Goal: Task Accomplishment & Management: Manage account settings

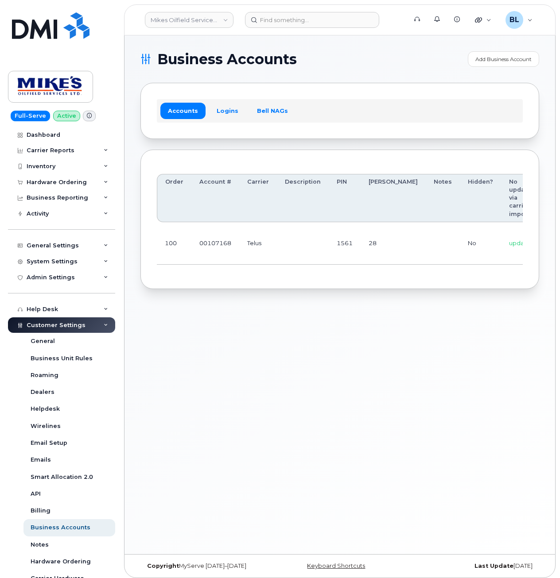
scroll to position [0, 118]
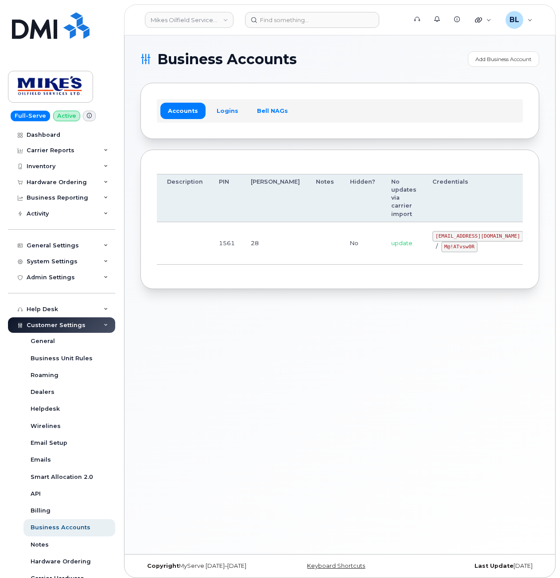
drag, startPoint x: 268, startPoint y: 259, endPoint x: 514, endPoint y: 256, distance: 246.2
drag, startPoint x: 384, startPoint y: 236, endPoint x: 466, endPoint y: 239, distance: 81.5
click at [466, 239] on td "mikes.oilfield@outlook.com / M@!ATvsw0R" at bounding box center [477, 243] width 107 height 43
copy code "mikes.oilfield@outlook.com"
click at [252, 248] on td "28" at bounding box center [275, 243] width 65 height 43
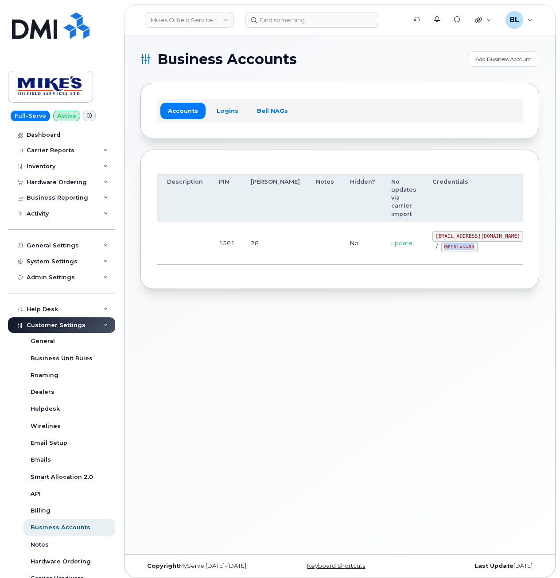
drag, startPoint x: 395, startPoint y: 247, endPoint x: 428, endPoint y: 248, distance: 33.7
click at [432, 248] on div "mikes.oilfield@outlook.com / M@!ATvsw0R" at bounding box center [477, 241] width 91 height 21
copy code "M@!ATvsw0R"
click at [221, 310] on div "Business Accounts Add Business Account Accounts Logins Bell NAGs Order Account …" at bounding box center [339, 294] width 430 height 519
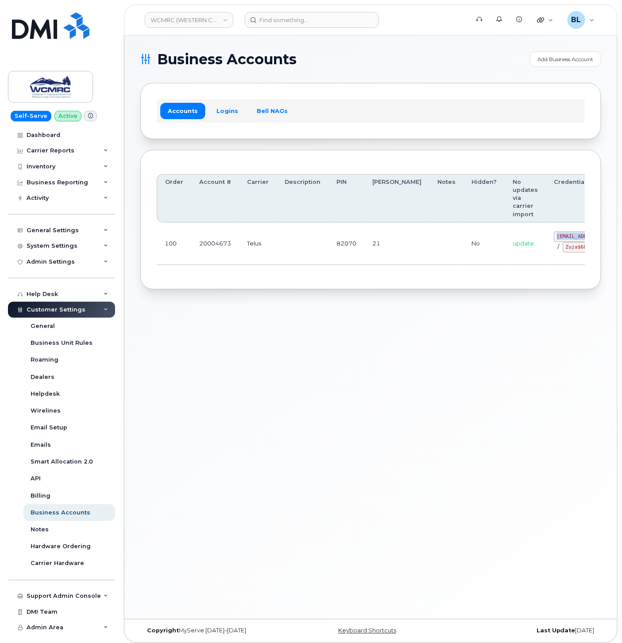
drag, startPoint x: 509, startPoint y: 231, endPoint x: 546, endPoint y: 236, distance: 37.6
click at [554, 236] on code "ap@wcmrc.com" at bounding box center [599, 236] width 91 height 11
copy code "ap@wcmrc.com"
drag, startPoint x: 542, startPoint y: 262, endPoint x: 542, endPoint y: 254, distance: 8.5
click at [546, 254] on td "ap@wcmrc.com / Zuja$684612" at bounding box center [599, 243] width 107 height 43
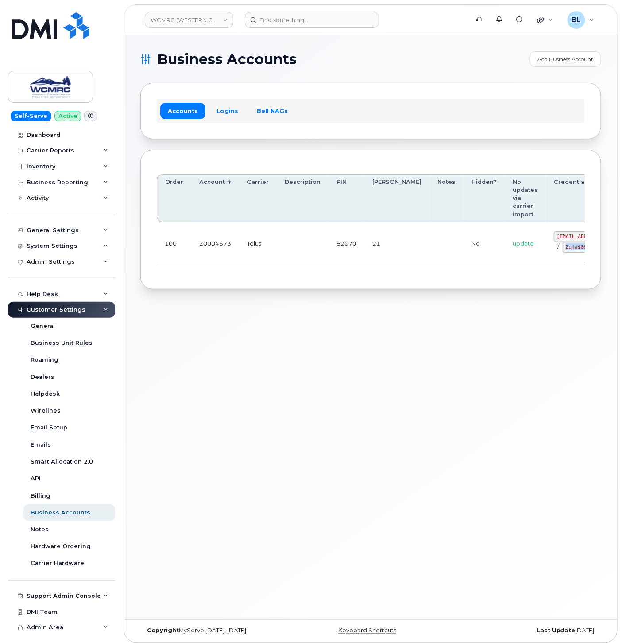
copy code "Zuja$684612"
click at [250, 318] on div "Business Accounts Add Business Account Accounts Logins Bell NAGs Order Account …" at bounding box center [370, 326] width 493 height 583
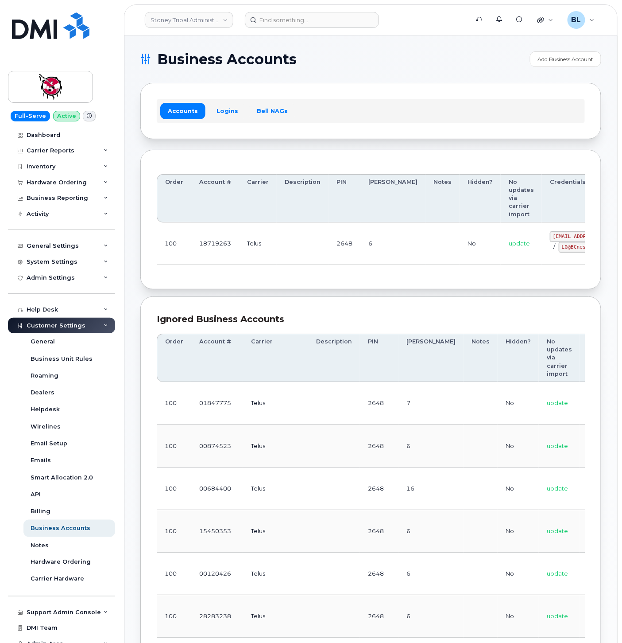
drag, startPoint x: 417, startPoint y: 50, endPoint x: 410, endPoint y: 47, distance: 7.3
click at [417, 50] on div "Business Accounts Add Business Account Accounts Logins Bell NAGs Order Account …" at bounding box center [370, 636] width 493 height 1203
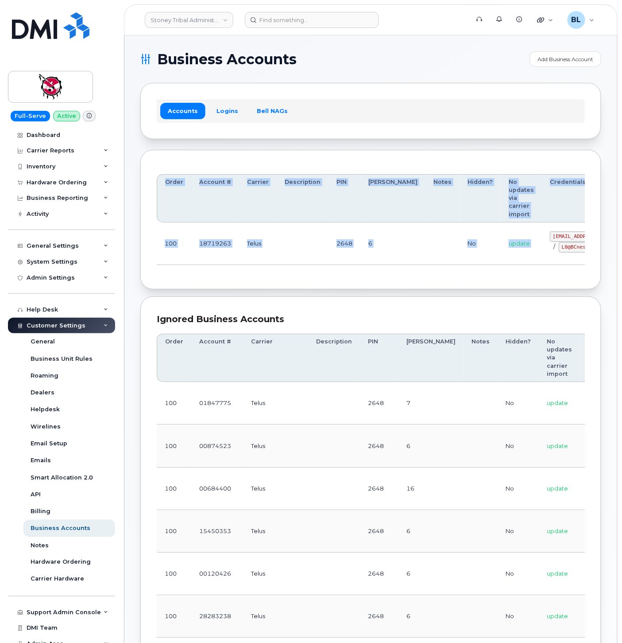
scroll to position [0, 12]
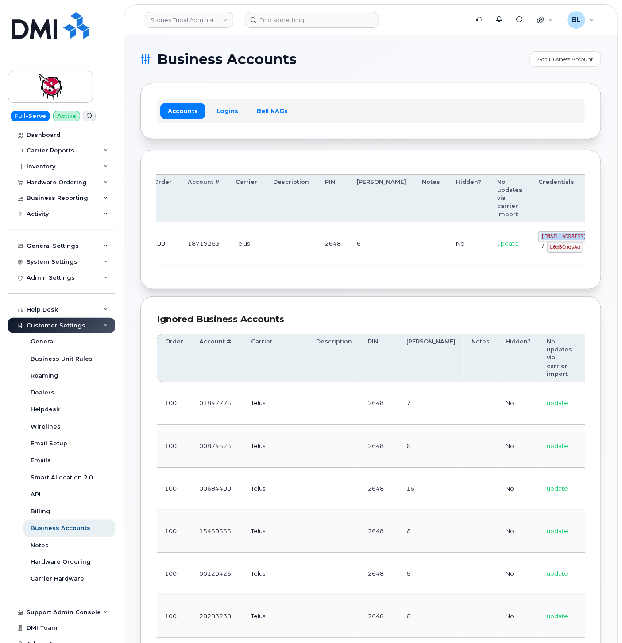
drag, startPoint x: 505, startPoint y: 233, endPoint x: 538, endPoint y: 236, distance: 32.8
click at [538, 236] on code "18719263@sm.com" at bounding box center [583, 236] width 91 height 11
copy code "18719263@sm.com"
drag, startPoint x: 337, startPoint y: 257, endPoint x: 612, endPoint y: 283, distance: 276.6
click at [337, 257] on td "2648" at bounding box center [333, 243] width 32 height 43
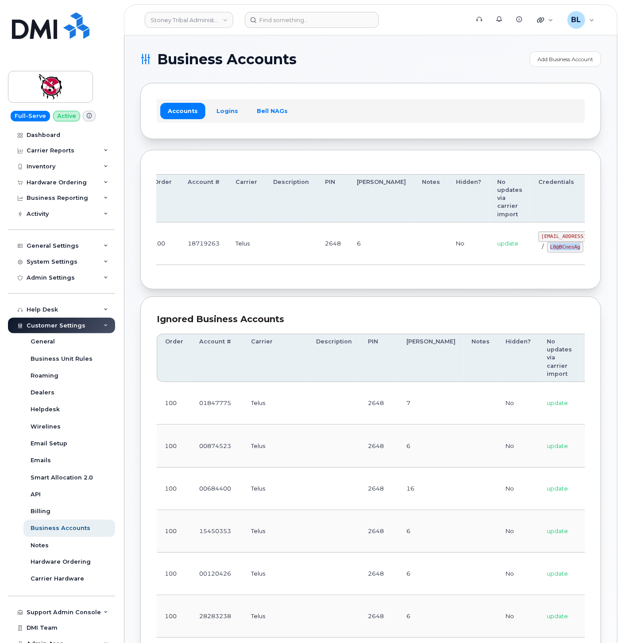
drag, startPoint x: 497, startPoint y: 248, endPoint x: 533, endPoint y: 249, distance: 35.4
click at [538, 249] on div "18719263@sm.com / L0@BCnesAg" at bounding box center [583, 241] width 91 height 21
copy code "L0@BCnesAg"
drag, startPoint x: 278, startPoint y: 280, endPoint x: 298, endPoint y: 259, distance: 29.2
click at [278, 280] on div "Order Account # Carrier Description PIN Bill Day Notes Hidden? No updates via c…" at bounding box center [370, 220] width 461 height 140
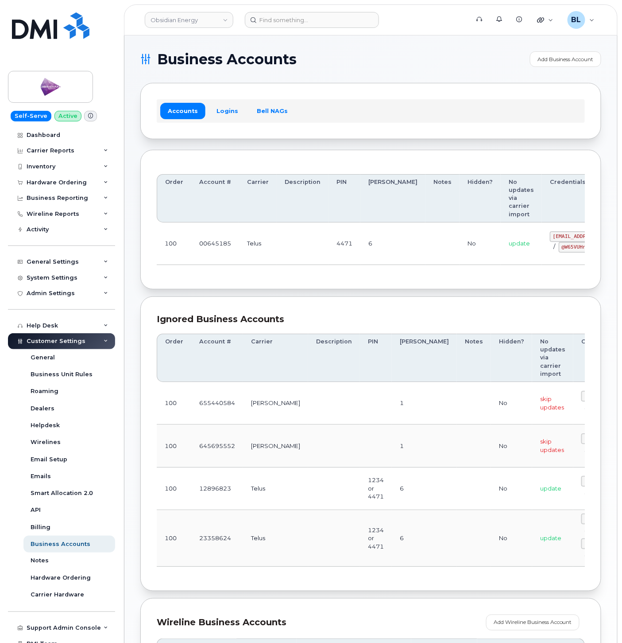
drag, startPoint x: 321, startPoint y: 251, endPoint x: 525, endPoint y: 238, distance: 203.7
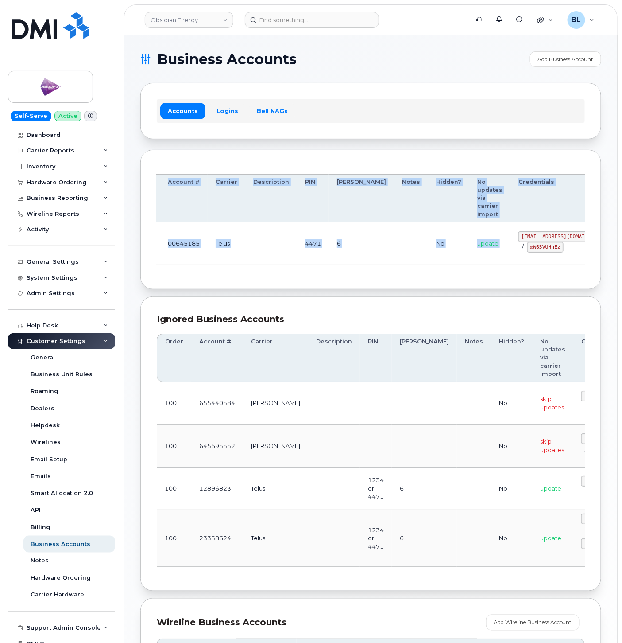
scroll to position [0, 42]
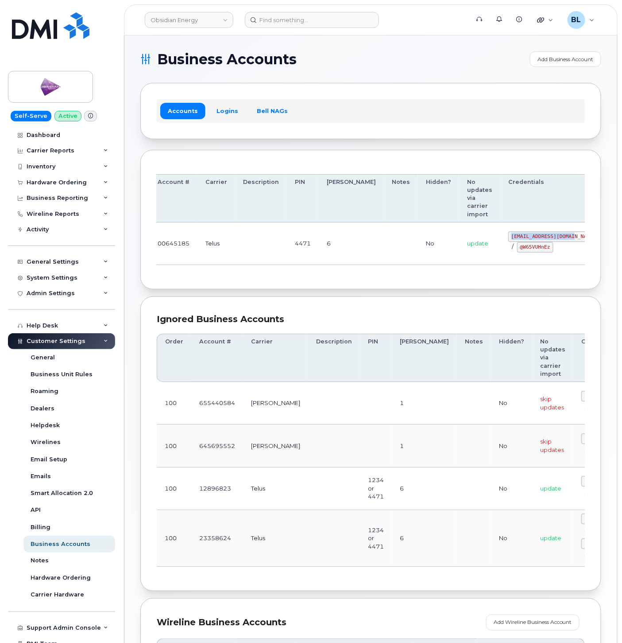
drag, startPoint x: 507, startPoint y: 236, endPoint x: 523, endPoint y: 239, distance: 16.7
click at [523, 239] on code "[EMAIL_ADDRESS][DOMAIN_NAME]" at bounding box center [553, 236] width 91 height 11
copy code "[EMAIL_ADDRESS][DOMAIN_NAME]"
drag, startPoint x: 471, startPoint y: 246, endPoint x: 503, endPoint y: 250, distance: 32.6
click at [517, 250] on code "@W65VUHnEz" at bounding box center [535, 247] width 36 height 11
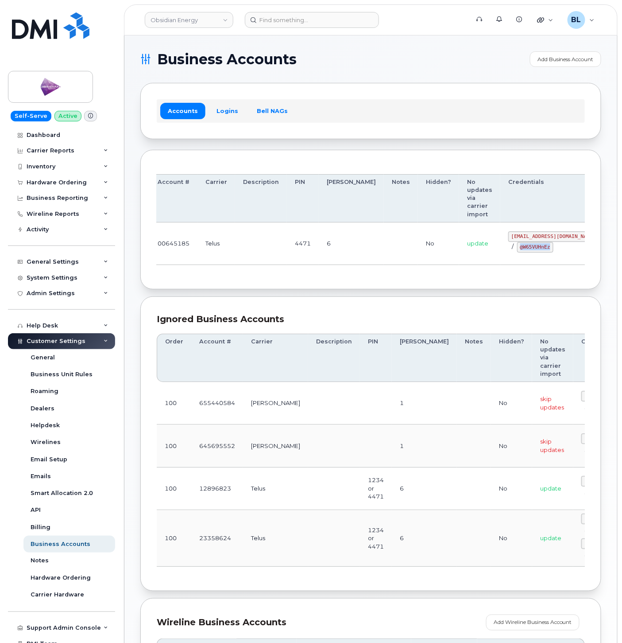
copy code "@W65VUHnEz"
click at [343, 304] on div "Ignored Business Accounts Order Account # Carrier Description PIN Bill Day Note…" at bounding box center [370, 443] width 461 height 294
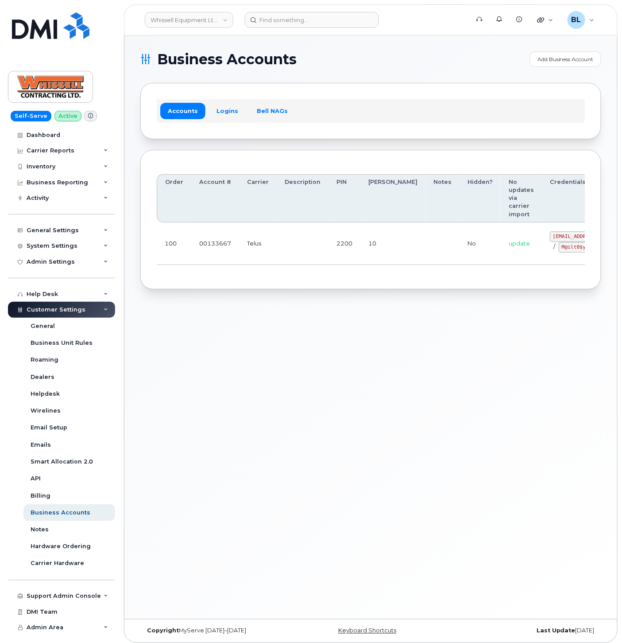
drag, startPoint x: 311, startPoint y: 244, endPoint x: 475, endPoint y: 240, distance: 163.9
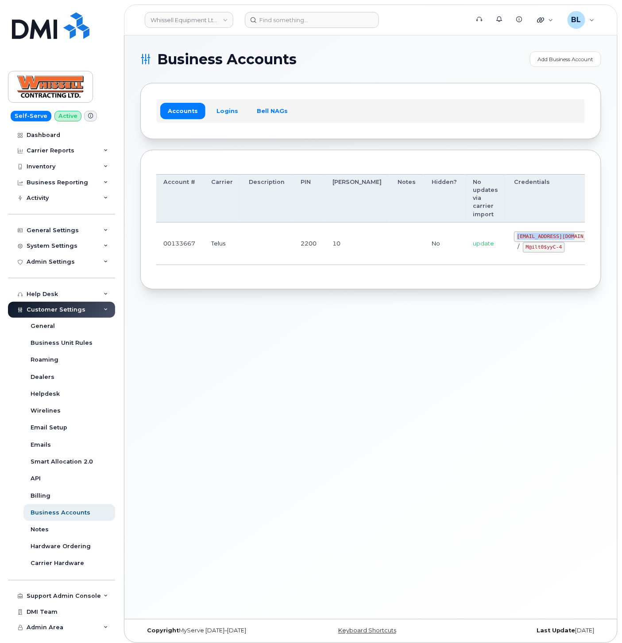
drag, startPoint x: 472, startPoint y: 235, endPoint x: 523, endPoint y: 237, distance: 51.4
click at [523, 237] on code "itadmin@whissell.ca" at bounding box center [559, 236] width 91 height 11
copy code "itadmin@whissell.ca"
drag, startPoint x: 479, startPoint y: 247, endPoint x: 517, endPoint y: 250, distance: 38.7
click at [517, 250] on div "itadmin@whissell.ca / M@ilt0$yyC-4" at bounding box center [559, 241] width 91 height 21
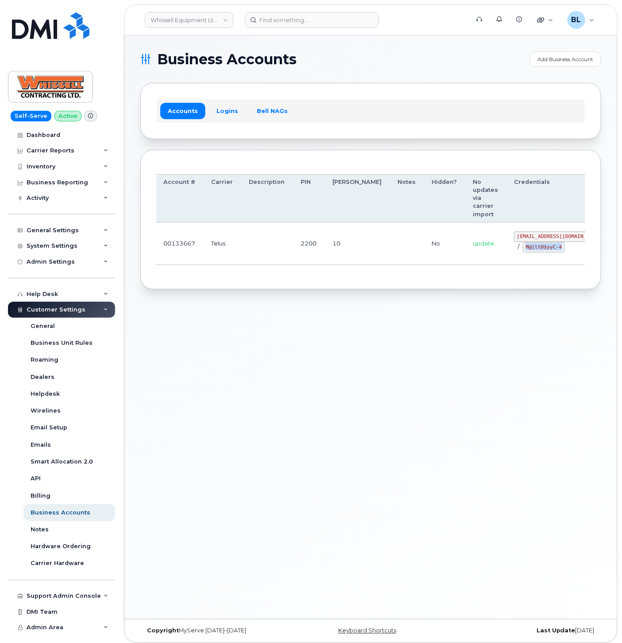
copy code "M@ilt0$yyC-4"
drag, startPoint x: 204, startPoint y: 262, endPoint x: 285, endPoint y: 132, distance: 152.7
click at [204, 261] on td "Telus" at bounding box center [222, 243] width 38 height 43
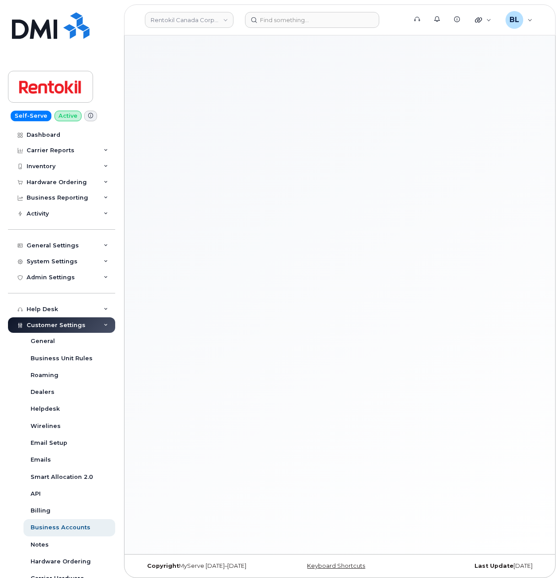
click at [260, 201] on div at bounding box center [339, 294] width 430 height 519
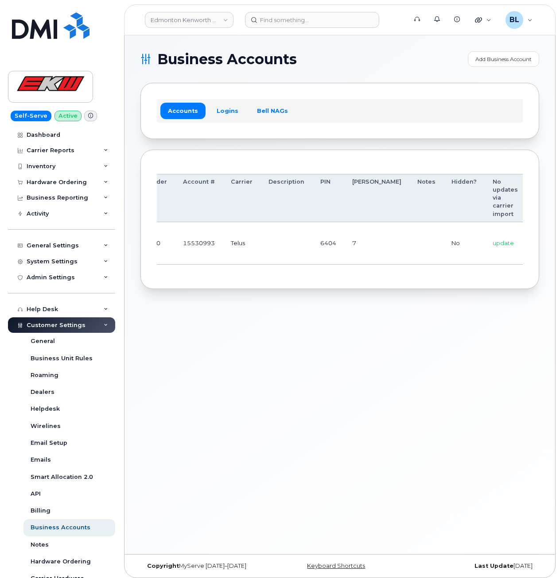
scroll to position [0, 74]
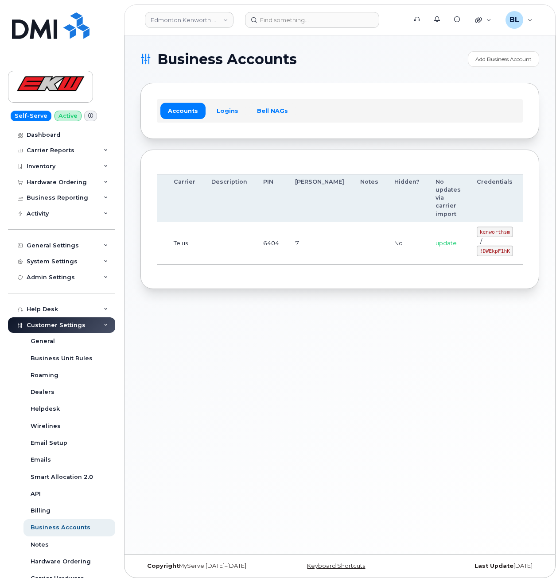
drag, startPoint x: 261, startPoint y: 241, endPoint x: 513, endPoint y: 254, distance: 251.8
drag, startPoint x: 434, startPoint y: 231, endPoint x: 462, endPoint y: 233, distance: 28.0
click at [476, 233] on code "kenworthsm" at bounding box center [494, 232] width 36 height 11
copy code "kenworthsm"
drag, startPoint x: 434, startPoint y: 248, endPoint x: 461, endPoint y: 254, distance: 28.1
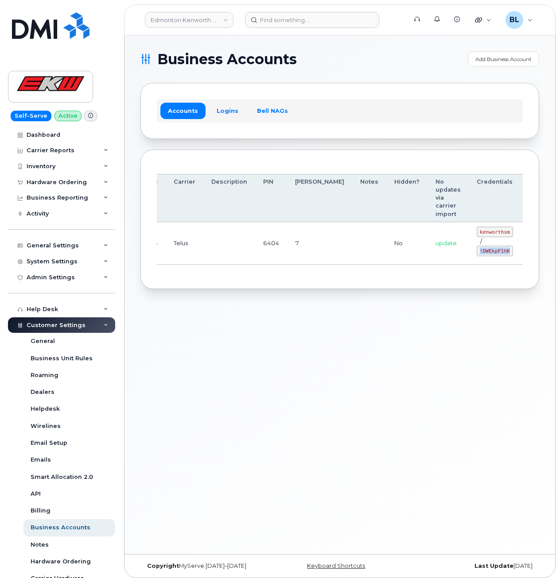
click at [476, 254] on code "!DWEkpF1hK" at bounding box center [494, 251] width 36 height 11
copy code "!DWEkpF1hK"
drag, startPoint x: 231, startPoint y: 331, endPoint x: 247, endPoint y: 234, distance: 97.8
click at [232, 327] on div "Business Accounts Add Business Account Accounts Logins Bell NAGs Order Account …" at bounding box center [339, 294] width 430 height 519
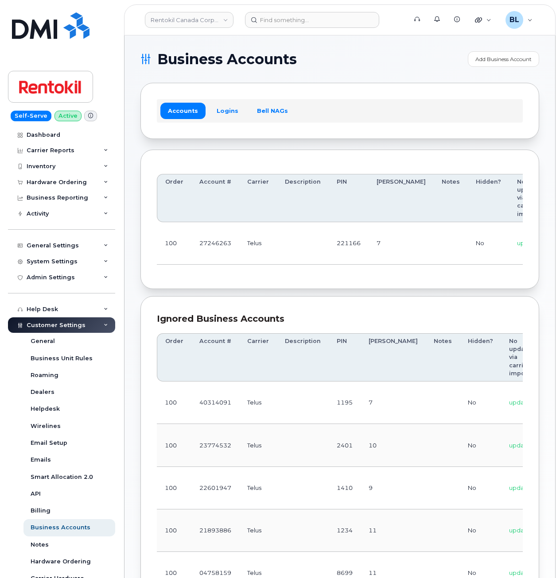
scroll to position [0, 123]
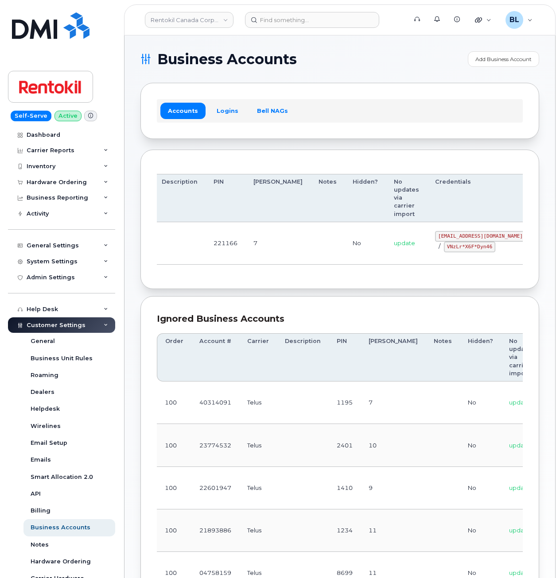
drag, startPoint x: 281, startPoint y: 248, endPoint x: 564, endPoint y: 274, distance: 284.2
drag, startPoint x: 389, startPoint y: 235, endPoint x: 463, endPoint y: 239, distance: 73.6
click at [463, 239] on td "malorie.bell@rentokil.com / VNzLr*X6F*Dyn46" at bounding box center [480, 243] width 107 height 43
copy code "malorie.bell@rentokil.com"
drag, startPoint x: 252, startPoint y: 277, endPoint x: 307, endPoint y: 272, distance: 55.1
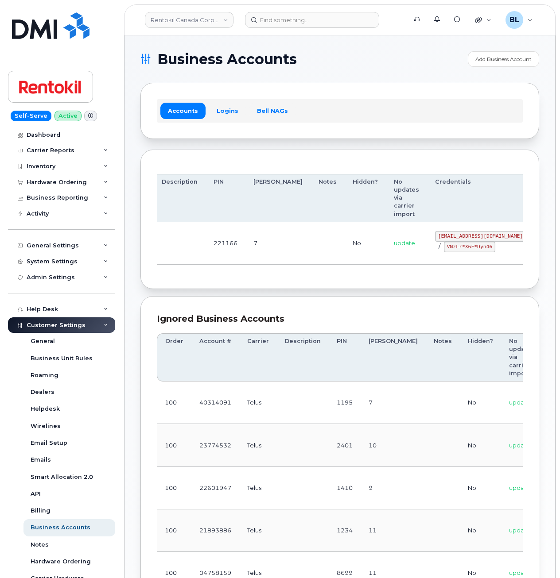
click at [255, 275] on div "Order Account # Carrier Description PIN Bill Day Notes Hidden? No updates via c…" at bounding box center [339, 220] width 399 height 140
drag, startPoint x: 398, startPoint y: 245, endPoint x: 443, endPoint y: 247, distance: 45.2
click at [444, 247] on code "VNzLr*X6F*Dyn46" at bounding box center [469, 247] width 51 height 11
copy code "VNzLr*X6F*Dyn46"
click at [245, 271] on div "Order Account # Carrier Description PIN Bill Day Notes Hidden? No updates via c…" at bounding box center [340, 219] width 366 height 107
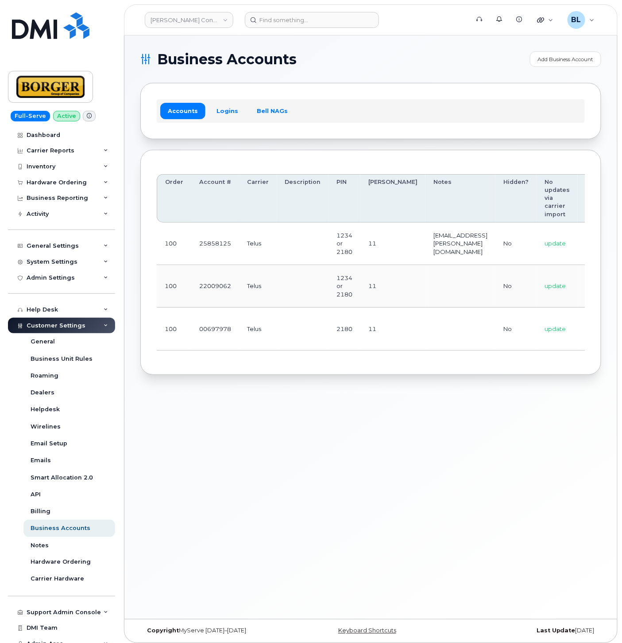
scroll to position [0, 104]
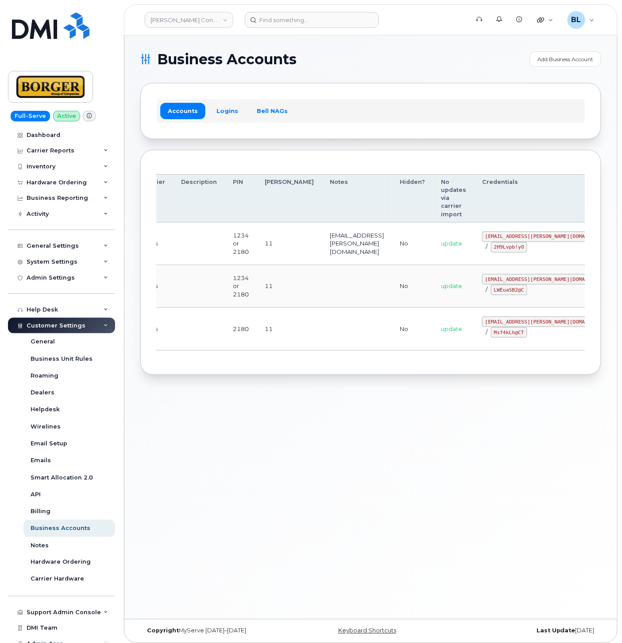
drag, startPoint x: 248, startPoint y: 287, endPoint x: 448, endPoint y: 282, distance: 199.3
drag, startPoint x: 449, startPoint y: 235, endPoint x: 511, endPoint y: 238, distance: 62.1
click at [511, 238] on code "ricksalmcal@borger.ca" at bounding box center [547, 236] width 130 height 11
copy code "ricksalmcal@borger.ca"
click at [433, 268] on td "update" at bounding box center [453, 286] width 41 height 43
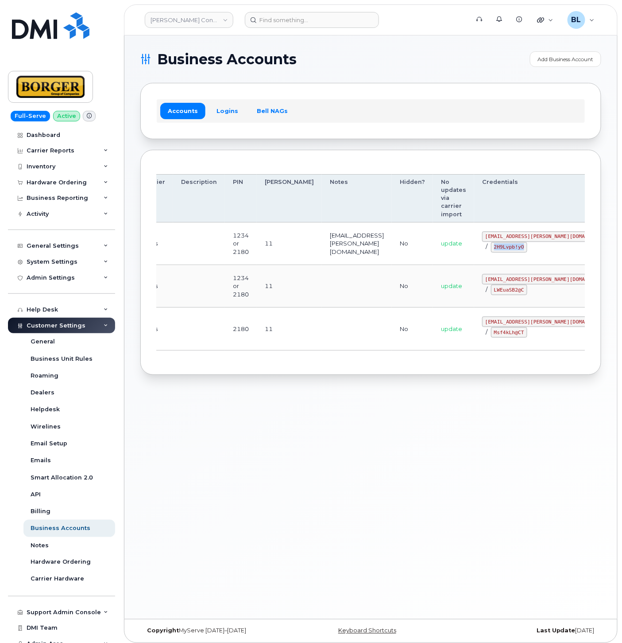
drag, startPoint x: 449, startPoint y: 249, endPoint x: 481, endPoint y: 252, distance: 32.0
click at [491, 252] on code "2H9Lvpb!yO" at bounding box center [509, 247] width 36 height 11
copy code "2H9Lvpb!yO"
click at [358, 296] on td at bounding box center [357, 286] width 70 height 43
drag, startPoint x: 455, startPoint y: 279, endPoint x: 524, endPoint y: 278, distance: 69.1
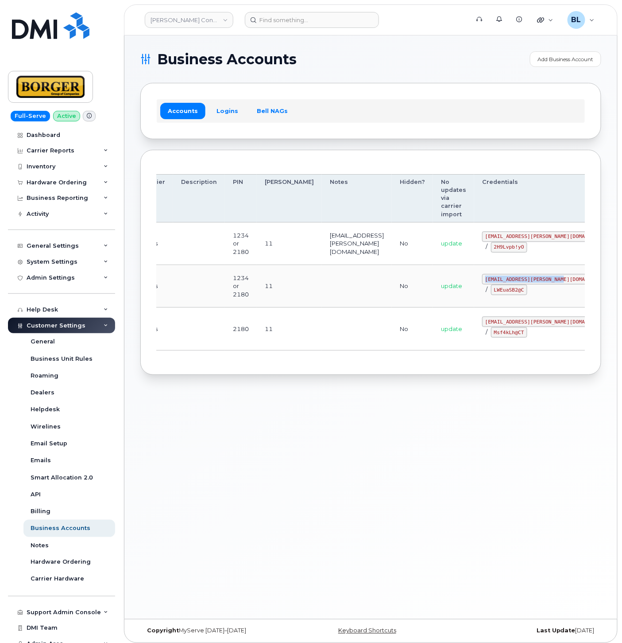
click at [524, 278] on code "earthworksborger@borger.ca" at bounding box center [547, 279] width 130 height 11
copy code "earthworksborger@borger.ca"
drag, startPoint x: 464, startPoint y: 289, endPoint x: 487, endPoint y: 291, distance: 23.1
click at [491, 291] on code "LWEuaSB2@C" at bounding box center [509, 289] width 36 height 11
drag, startPoint x: 487, startPoint y: 291, endPoint x: 455, endPoint y: 288, distance: 32.0
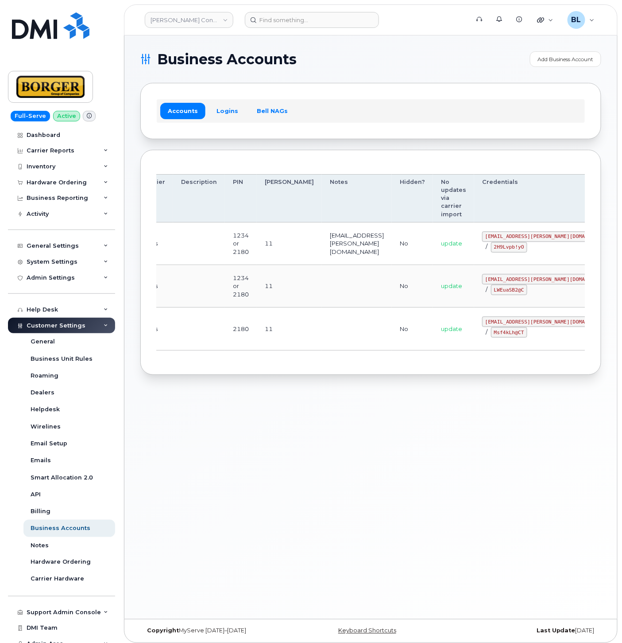
click at [482, 288] on div "earthworksborger@borger.ca / LWEuaSB2@C" at bounding box center [547, 284] width 130 height 21
drag, startPoint x: 460, startPoint y: 288, endPoint x: 488, endPoint y: 293, distance: 29.1
click at [491, 293] on code "LWEuaSB2@C" at bounding box center [509, 289] width 36 height 11
copy code "LWEuaSB2@C"
drag, startPoint x: 320, startPoint y: 139, endPoint x: 267, endPoint y: 43, distance: 110.0
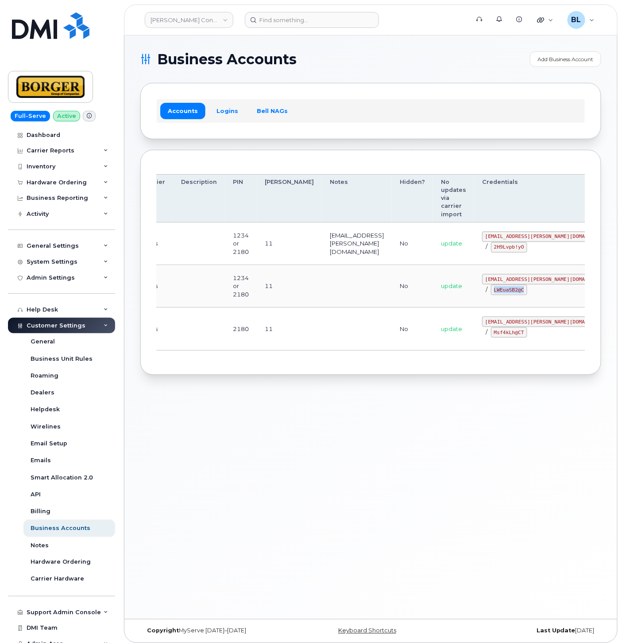
click at [320, 139] on section "Business Accounts Add Business Account Accounts Logins Bell NAGs Order Account …" at bounding box center [370, 212] width 461 height 323
drag, startPoint x: 427, startPoint y: 308, endPoint x: 421, endPoint y: 317, distance: 10.9
click at [433, 308] on td "update" at bounding box center [453, 328] width 41 height 43
drag, startPoint x: 449, startPoint y: 320, endPoint x: 502, endPoint y: 321, distance: 52.7
click at [502, 321] on code "corprick@borger.ca" at bounding box center [547, 321] width 130 height 11
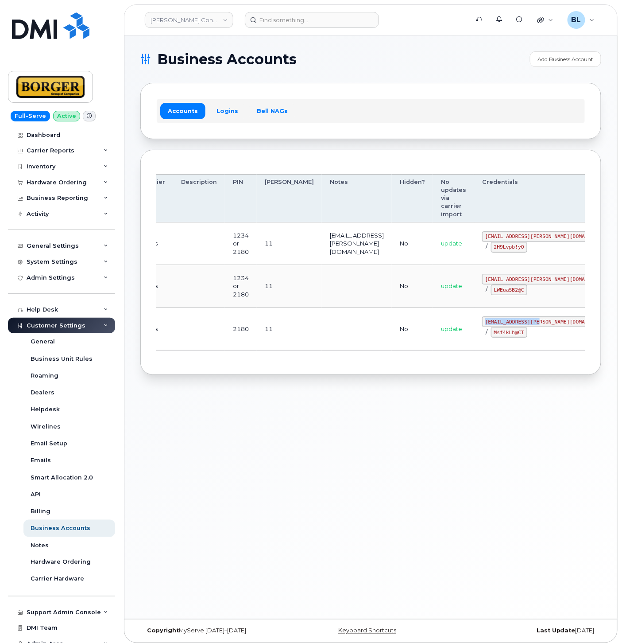
copy code "corprick@borger.ca"
click at [452, 398] on div "Business Accounts Add Business Account Accounts Logins Bell NAGs Order Account …" at bounding box center [370, 326] width 493 height 583
drag, startPoint x: 449, startPoint y: 334, endPoint x: 480, endPoint y: 335, distance: 30.6
click at [491, 335] on code "Msf4kLh@CT" at bounding box center [509, 332] width 36 height 11
copy code "Msf4kLh@CT"
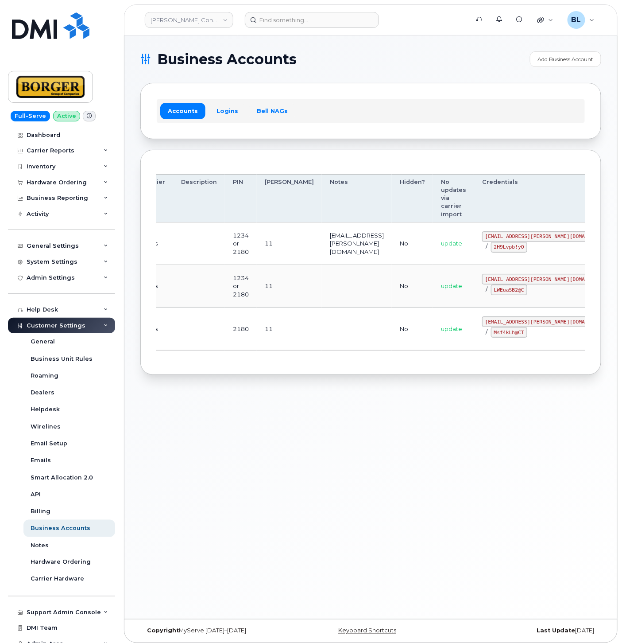
click at [298, 389] on div "Business Accounts Add Business Account Accounts Logins Bell NAGs Order Account …" at bounding box center [370, 326] width 493 height 583
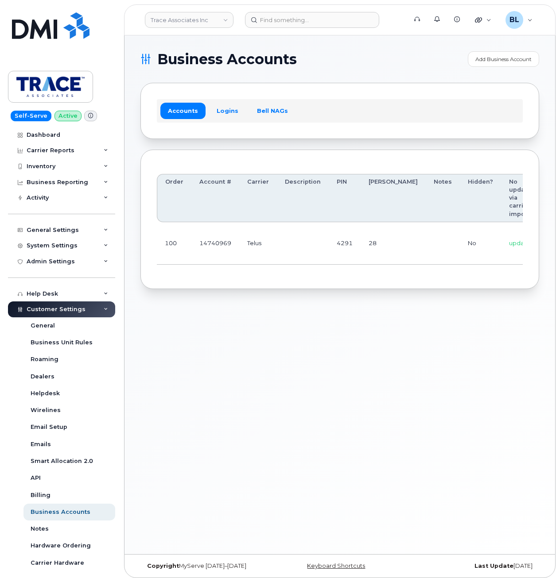
scroll to position [0, 90]
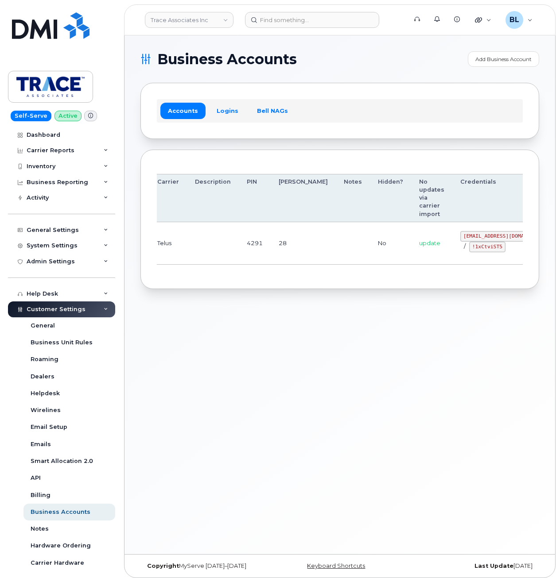
drag, startPoint x: 267, startPoint y: 255, endPoint x: 446, endPoint y: 247, distance: 179.9
drag, startPoint x: 416, startPoint y: 235, endPoint x: 461, endPoint y: 235, distance: 45.6
click at [461, 235] on code "[EMAIL_ADDRESS][DOMAIN_NAME]" at bounding box center [505, 236] width 91 height 11
copy code "[EMAIL_ADDRESS][DOMAIN_NAME]"
drag, startPoint x: 424, startPoint y: 246, endPoint x: 455, endPoint y: 250, distance: 31.7
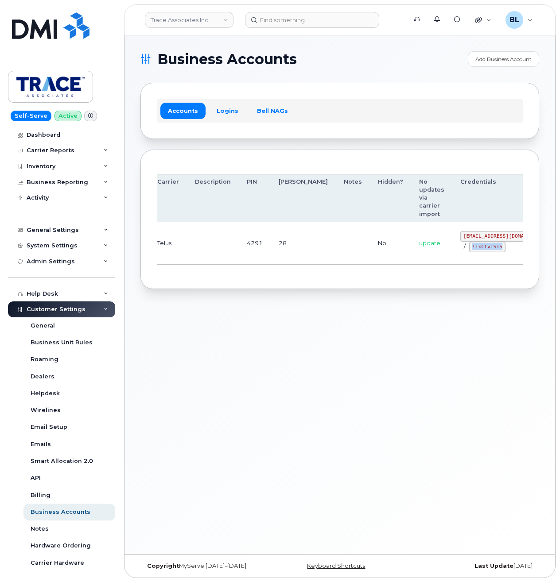
click at [469, 250] on code "!1xCtviST5" at bounding box center [487, 247] width 36 height 11
copy code "!1xCtviST5"
drag, startPoint x: 273, startPoint y: 358, endPoint x: 296, endPoint y: 317, distance: 47.8
click at [273, 358] on div "Business Accounts Add Business Account Accounts Logins Bell NAGs Order Account …" at bounding box center [339, 294] width 430 height 519
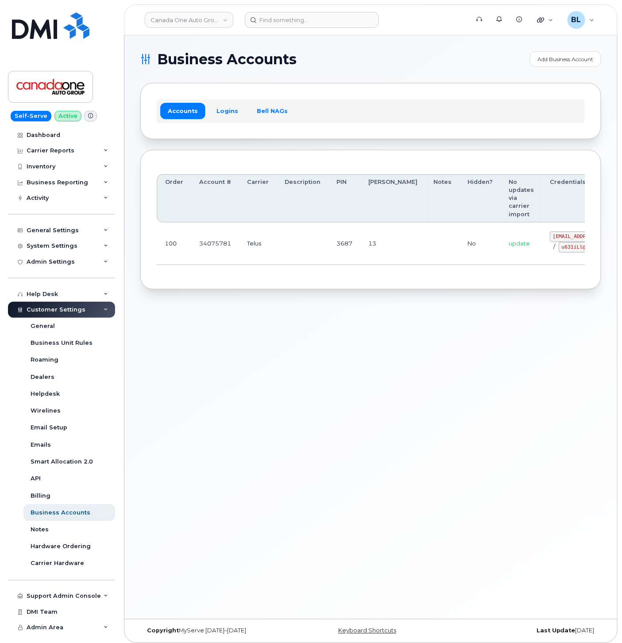
drag, startPoint x: 352, startPoint y: 282, endPoint x: 345, endPoint y: 280, distance: 7.3
click at [352, 282] on div "Order Account # Carrier Description PIN [PERSON_NAME] Notes Hidden? No updates …" at bounding box center [370, 220] width 461 height 140
drag, startPoint x: 508, startPoint y: 234, endPoint x: 577, endPoint y: 241, distance: 69.0
click at [550, 237] on code "[EMAIL_ADDRESS][DOMAIN_NAME]" at bounding box center [595, 236] width 91 height 11
copy code "[EMAIL_ADDRESS][DOMAIN_NAME]"
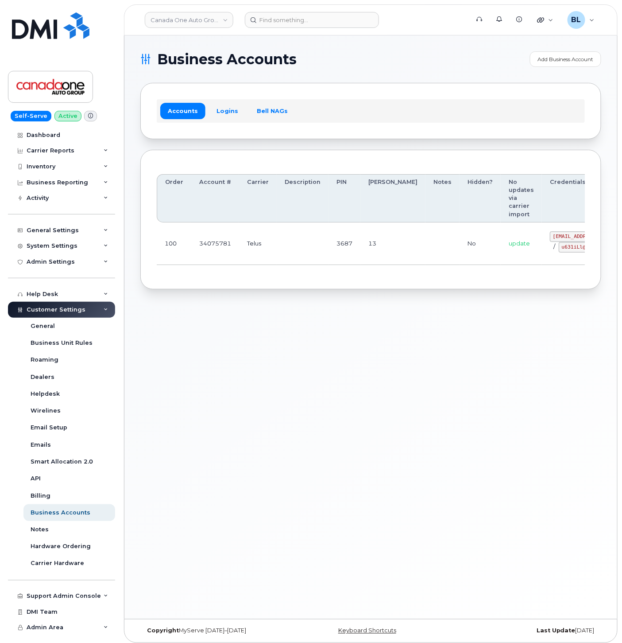
click at [460, 263] on td "No" at bounding box center [480, 243] width 41 height 43
drag, startPoint x: 515, startPoint y: 247, endPoint x: 546, endPoint y: 248, distance: 30.1
click at [559, 249] on code "u631iLl@TD" at bounding box center [577, 247] width 36 height 11
copy code "u631iLl@TD"
click at [307, 338] on div "Business Accounts Add Business Account Accounts Logins Bell NAGs Order Account …" at bounding box center [370, 326] width 493 height 583
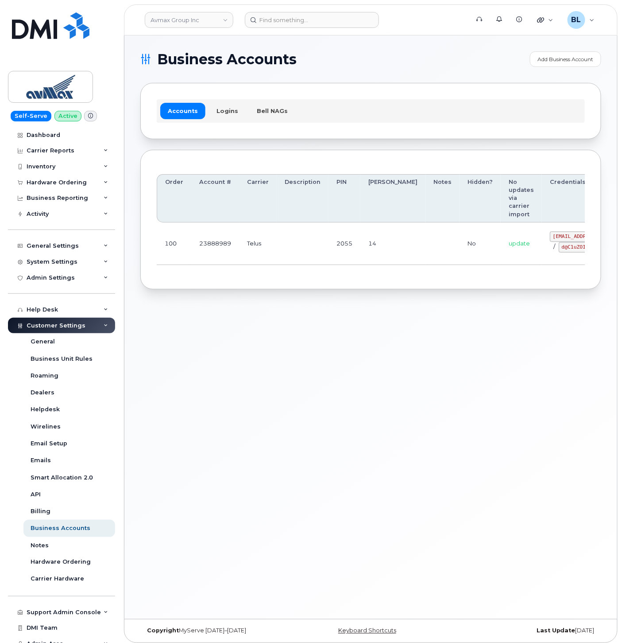
drag, startPoint x: 213, startPoint y: 244, endPoint x: 499, endPoint y: 248, distance: 286.1
drag, startPoint x: 435, startPoint y: 264, endPoint x: 499, endPoint y: 275, distance: 64.6
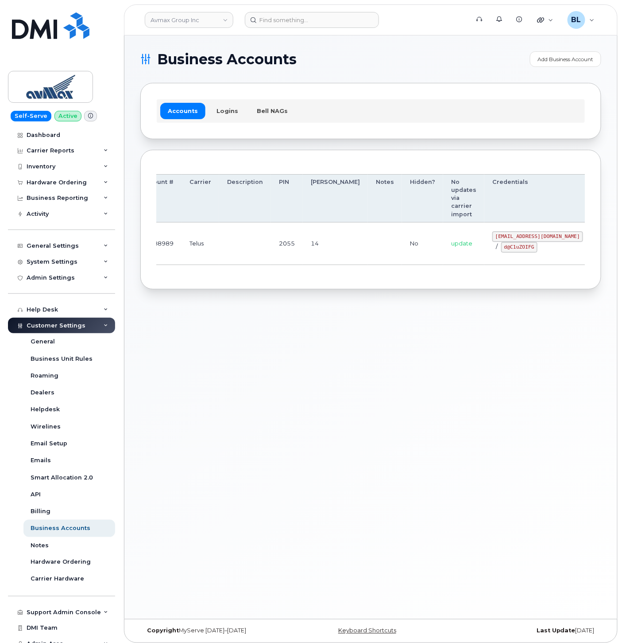
scroll to position [0, 64]
drag, startPoint x: 440, startPoint y: 237, endPoint x: 526, endPoint y: 240, distance: 86.4
click at [526, 240] on div "pinecliff@simplexmobility.com / d@C1uZOIFG" at bounding box center [531, 241] width 91 height 21
copy code "pinecliff@simplexmobility.com"
drag, startPoint x: 452, startPoint y: 246, endPoint x: 482, endPoint y: 245, distance: 29.7
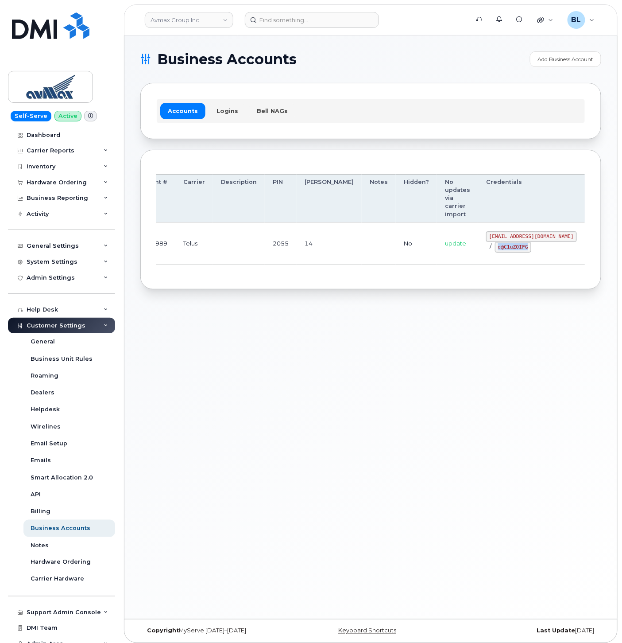
click at [495, 245] on code "d@C1uZOIFG" at bounding box center [513, 247] width 36 height 11
copy code "d@C1uZOIFG"
drag, startPoint x: 337, startPoint y: 374, endPoint x: 341, endPoint y: 293, distance: 81.2
click at [337, 374] on div "Business Accounts Add Business Account Accounts Logins Bell NAGs Order Account …" at bounding box center [370, 326] width 493 height 583
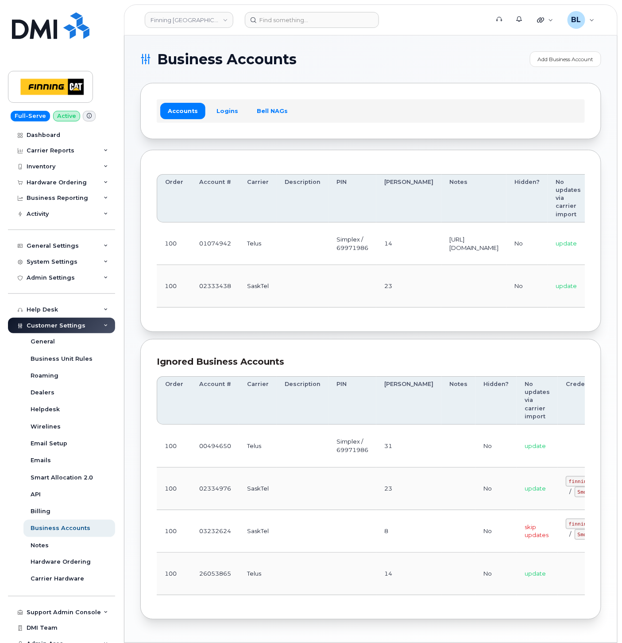
drag, startPoint x: 354, startPoint y: 291, endPoint x: 368, endPoint y: 278, distance: 19.1
click at [354, 291] on td at bounding box center [353, 286] width 48 height 43
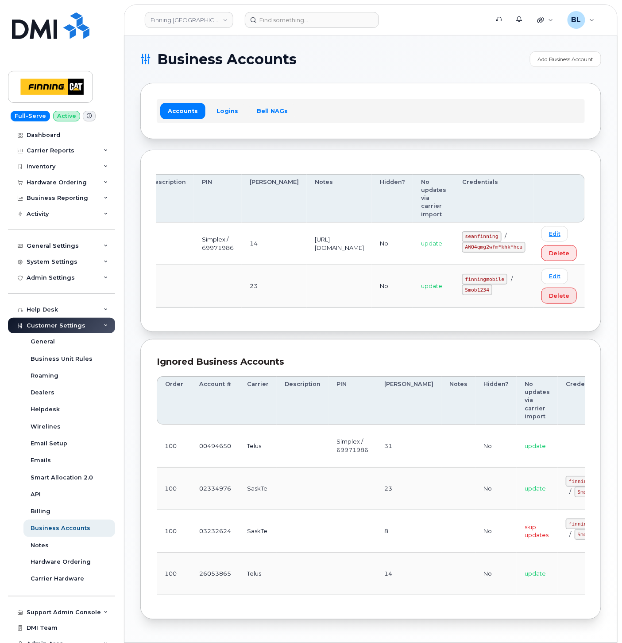
drag, startPoint x: 371, startPoint y: 275, endPoint x: 624, endPoint y: 263, distance: 253.6
drag, startPoint x: 339, startPoint y: 306, endPoint x: 321, endPoint y: 286, distance: 27.6
click at [339, 306] on td at bounding box center [339, 286] width 65 height 43
drag, startPoint x: 297, startPoint y: 260, endPoint x: 430, endPoint y: 246, distance: 133.6
drag, startPoint x: 470, startPoint y: 236, endPoint x: 502, endPoint y: 236, distance: 32.3
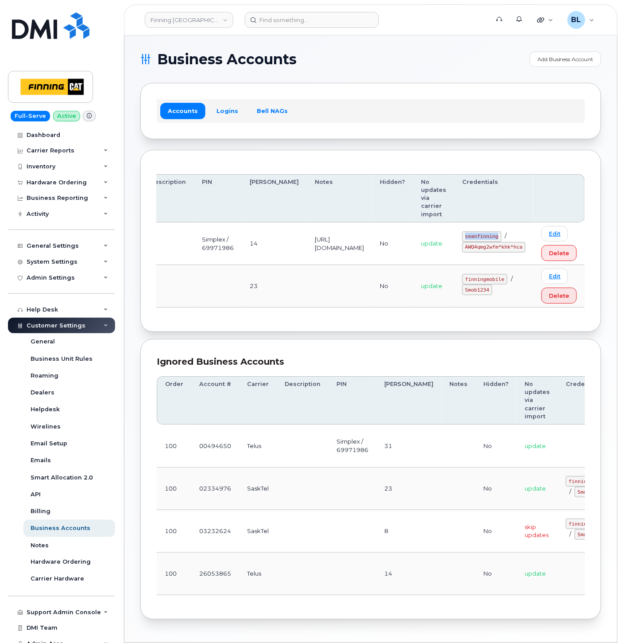
click at [502, 236] on code "seanfinning" at bounding box center [481, 236] width 39 height 11
copy code "seanfinning"
drag, startPoint x: 370, startPoint y: 258, endPoint x: 508, endPoint y: 257, distance: 137.7
click at [372, 257] on td "[URL][DOMAIN_NAME]" at bounding box center [339, 243] width 65 height 43
drag, startPoint x: 472, startPoint y: 247, endPoint x: 523, endPoint y: 248, distance: 51.4
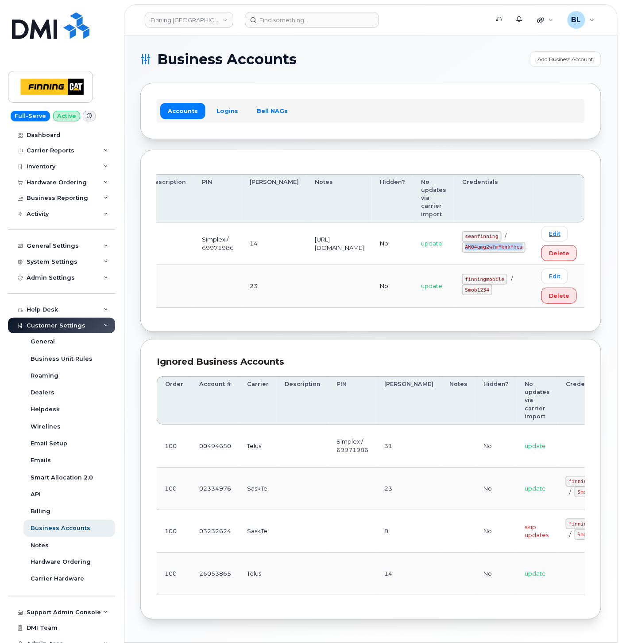
click at [523, 248] on code "AWQ4qmg2wfm*khk*hca" at bounding box center [493, 247] width 63 height 11
copy code "AWQ4qmg2wfm*khk*hca"
click at [330, 312] on div "Order Account # Carrier Description PIN [PERSON_NAME] Notes Hidden? No updates …" at bounding box center [371, 241] width 428 height 150
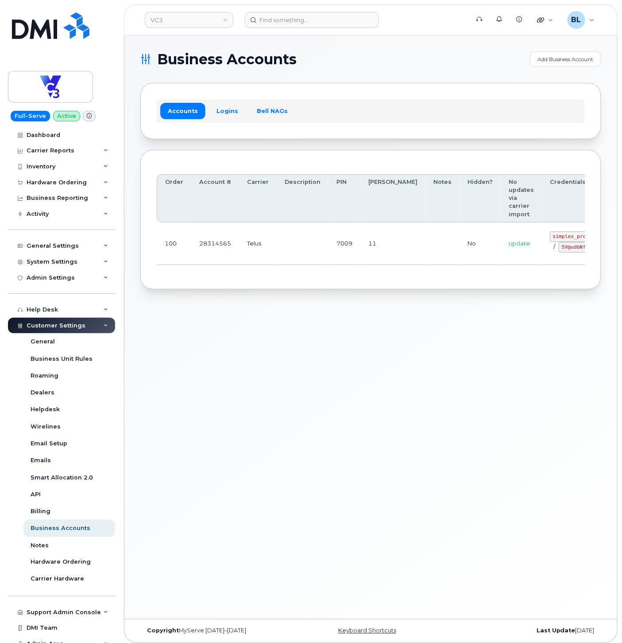
drag, startPoint x: 346, startPoint y: 248, endPoint x: 498, endPoint y: 250, distance: 152.3
drag, startPoint x: 505, startPoint y: 236, endPoint x: 561, endPoint y: 238, distance: 55.8
click at [559, 238] on code "simplex_procurement" at bounding box center [581, 236] width 63 height 11
copy code "simplex_procurement"
click at [550, 244] on div "simplex_procurement / SV@udbNf12" at bounding box center [581, 241] width 63 height 21
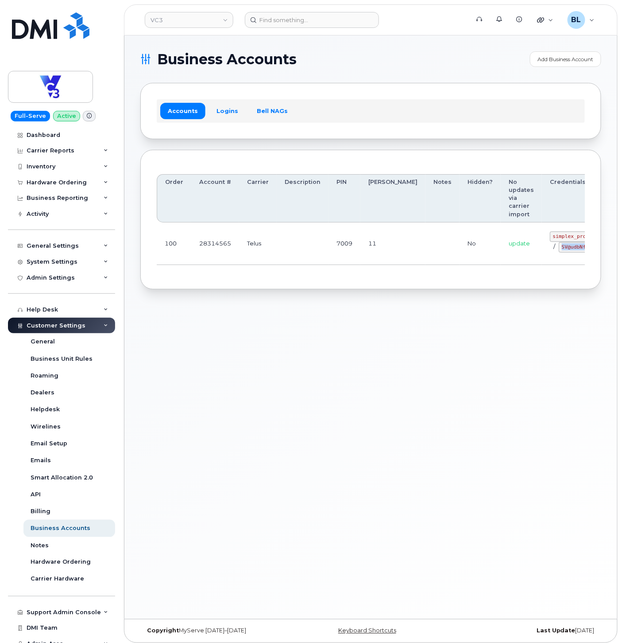
drag, startPoint x: 512, startPoint y: 246, endPoint x: 545, endPoint y: 250, distance: 32.5
click at [550, 250] on div "simplex_procurement / SV@udbNf12" at bounding box center [581, 241] width 63 height 21
copy code "SV@udbNf12"
drag, startPoint x: 348, startPoint y: 298, endPoint x: 337, endPoint y: 258, distance: 41.6
click at [348, 298] on div "Business Accounts Add Business Account Accounts Logins Bell NAGs Order Account …" at bounding box center [370, 326] width 493 height 583
